Goal: Task Accomplishment & Management: Manage account settings

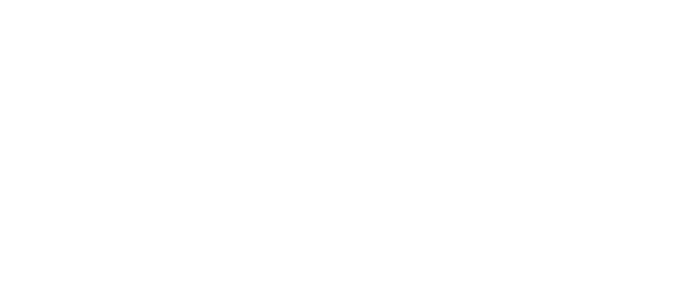
click at [286, 66] on html at bounding box center [350, 33] width 700 height 66
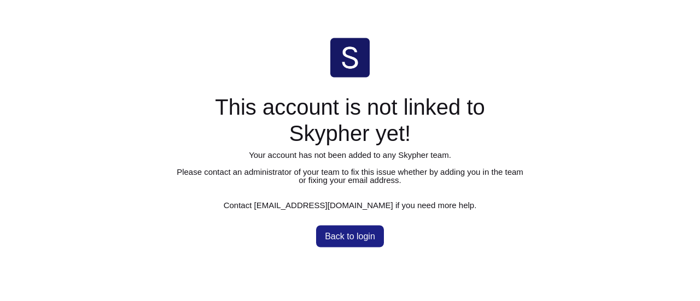
click at [586, 0] on html "This account is not linked to Skypher yet! Your account has not been added to a…" at bounding box center [350, 0] width 700 height 0
click at [371, 233] on span "Back to login" at bounding box center [350, 236] width 50 height 9
click at [565, 0] on html "This account is not linked to Skypher yet! Your account has not been added to a…" at bounding box center [350, 0] width 700 height 0
